Goal: Information Seeking & Learning: Check status

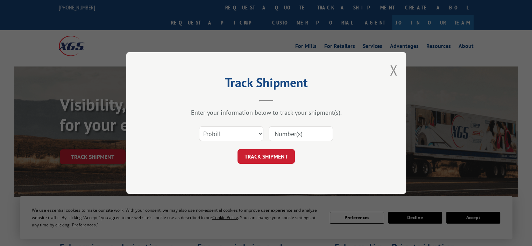
click at [298, 127] on input at bounding box center [300, 133] width 64 height 15
paste input "17623813"
type input "17623813"
click at [274, 157] on button "TRACK SHIPMENT" at bounding box center [265, 156] width 57 height 15
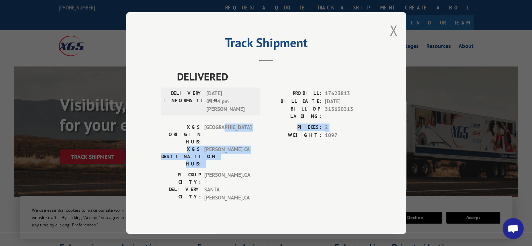
drag, startPoint x: 239, startPoint y: 140, endPoint x: 302, endPoint y: 153, distance: 63.9
click at [302, 153] on div "XGS ORIGIN HUB: TUNNEL HILL XGS DESTINATION HUB: TRACY CA PIECES: 2 WEIGHT: 1097" at bounding box center [266, 147] width 210 height 48
click at [302, 153] on div "PIECES: 2 WEIGHT: 1097" at bounding box center [318, 147] width 105 height 48
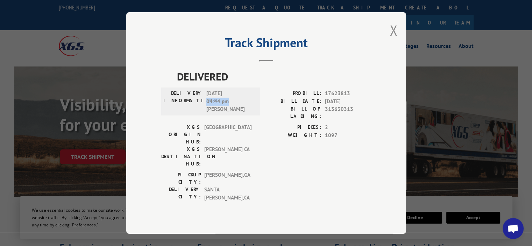
drag, startPoint x: 206, startPoint y: 110, endPoint x: 263, endPoint y: 112, distance: 57.4
click at [263, 112] on div "DELIVERY INFORMATION: [DATE] 04:44 pm [PERSON_NAME]: 17623813 BILL DATE: [DATE]…" at bounding box center [266, 106] width 210 height 34
drag, startPoint x: 199, startPoint y: 108, endPoint x: 224, endPoint y: 113, distance: 25.9
click at [223, 112] on div "DELIVERY INFORMATION: [DATE] 04:44 pm [PERSON_NAME]" at bounding box center [210, 101] width 94 height 24
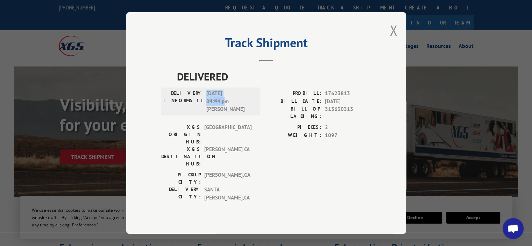
click at [225, 112] on span "[DATE] 04:44 pm [PERSON_NAME]" at bounding box center [229, 101] width 47 height 24
drag, startPoint x: 207, startPoint y: 111, endPoint x: 235, endPoint y: 112, distance: 28.0
click at [235, 112] on span "[DATE] 04:44 pm [PERSON_NAME]" at bounding box center [229, 101] width 47 height 24
click at [263, 171] on div "[GEOGRAPHIC_DATA]: [GEOGRAPHIC_DATA] , [GEOGRAPHIC_DATA] DELIVERY CITY: [GEOGRA…" at bounding box center [266, 188] width 210 height 34
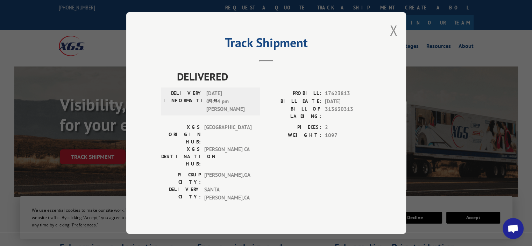
click at [245, 171] on span "[GEOGRAPHIC_DATA] , [GEOGRAPHIC_DATA]" at bounding box center [227, 178] width 47 height 15
click at [306, 180] on div "DELIVERED DELIVERY INFORMATION: [DATE] 04:44 pm [PERSON_NAME]: 17623813 BILL DA…" at bounding box center [266, 145] width 210 height 155
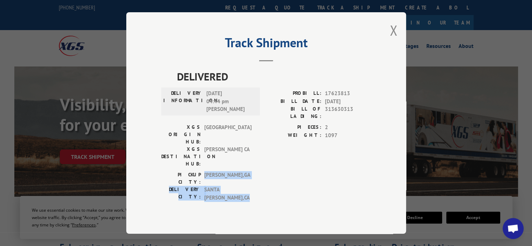
drag, startPoint x: 227, startPoint y: 158, endPoint x: 260, endPoint y: 165, distance: 33.6
click at [260, 171] on div "[GEOGRAPHIC_DATA]: [GEOGRAPHIC_DATA] , [GEOGRAPHIC_DATA] DELIVERY CITY: [GEOGRA…" at bounding box center [266, 188] width 210 height 34
drag, startPoint x: 206, startPoint y: 162, endPoint x: 276, endPoint y: 168, distance: 70.6
click at [276, 171] on div "[GEOGRAPHIC_DATA]: [GEOGRAPHIC_DATA] , [GEOGRAPHIC_DATA] DELIVERY CITY: [GEOGRA…" at bounding box center [266, 188] width 210 height 34
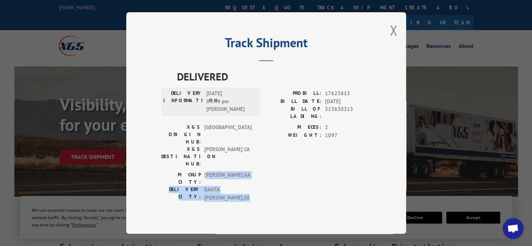
click at [276, 171] on div "[GEOGRAPHIC_DATA]: [GEOGRAPHIC_DATA] , [GEOGRAPHIC_DATA] DELIVERY CITY: [GEOGRA…" at bounding box center [266, 188] width 210 height 34
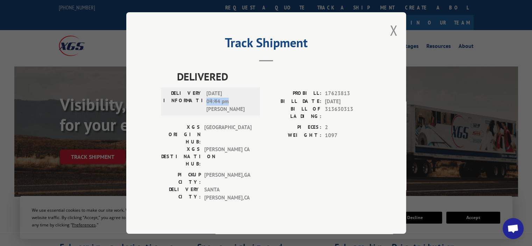
drag, startPoint x: 230, startPoint y: 111, endPoint x: 256, endPoint y: 114, distance: 26.7
click at [256, 113] on div "DELIVERY INFORMATION: [DATE] 04:44 pm [PERSON_NAME]" at bounding box center [210, 101] width 94 height 24
click at [257, 111] on div "DELIVERY INFORMATION: [DATE] 04:44 pm [PERSON_NAME]" at bounding box center [210, 101] width 94 height 24
click at [195, 111] on label "DELIVERY INFORMATION:" at bounding box center [182, 101] width 39 height 24
drag, startPoint x: 206, startPoint y: 109, endPoint x: 249, endPoint y: 109, distance: 43.0
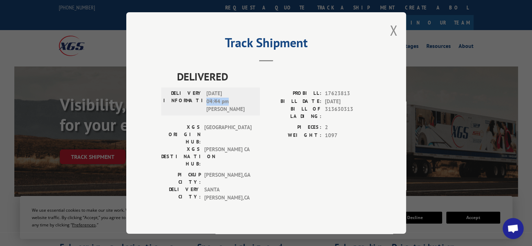
click at [249, 109] on div "DELIVERY INFORMATION: [DATE] 04:44 pm [PERSON_NAME]" at bounding box center [210, 101] width 94 height 24
copy span "04:44 pm"
click at [255, 135] on div "XGS ORIGIN HUB: [GEOGRAPHIC_DATA]" at bounding box center [208, 134] width 94 height 22
drag, startPoint x: 232, startPoint y: 128, endPoint x: 245, endPoint y: 120, distance: 15.4
click at [233, 123] on div "DELIVERY INFORMATION: [DATE] 04:44 pm [PERSON_NAME]" at bounding box center [210, 106] width 99 height 34
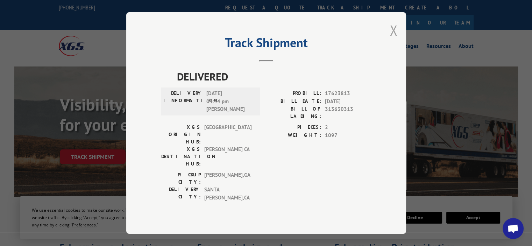
click at [390, 39] on button "Close modal" at bounding box center [393, 30] width 8 height 19
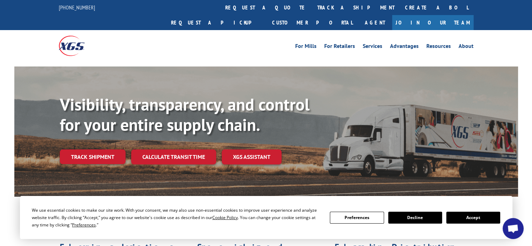
click at [460, 213] on button "Accept" at bounding box center [473, 217] width 54 height 12
